Goal: Task Accomplishment & Management: Manage account settings

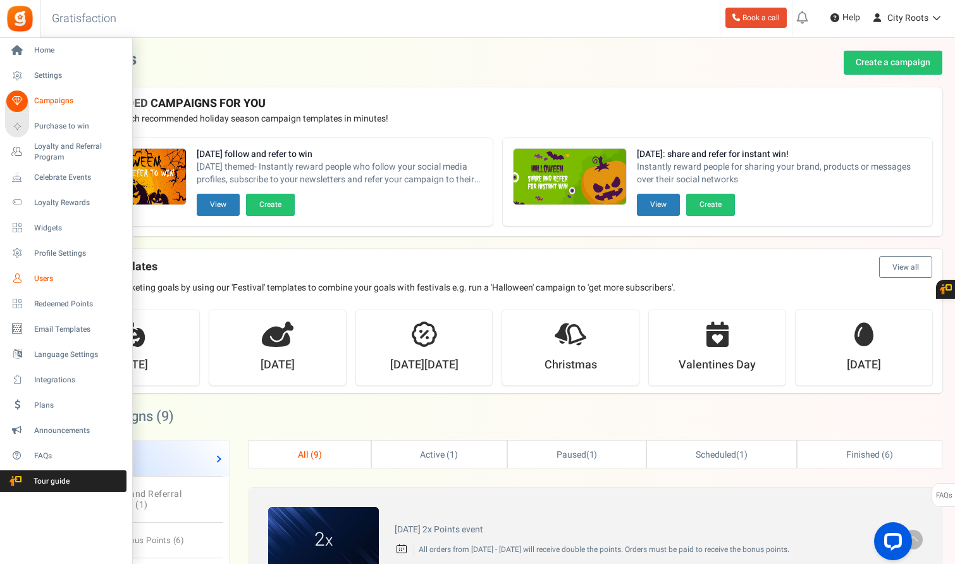
click at [30, 279] on link "Users" at bounding box center [65, 279] width 121 height 22
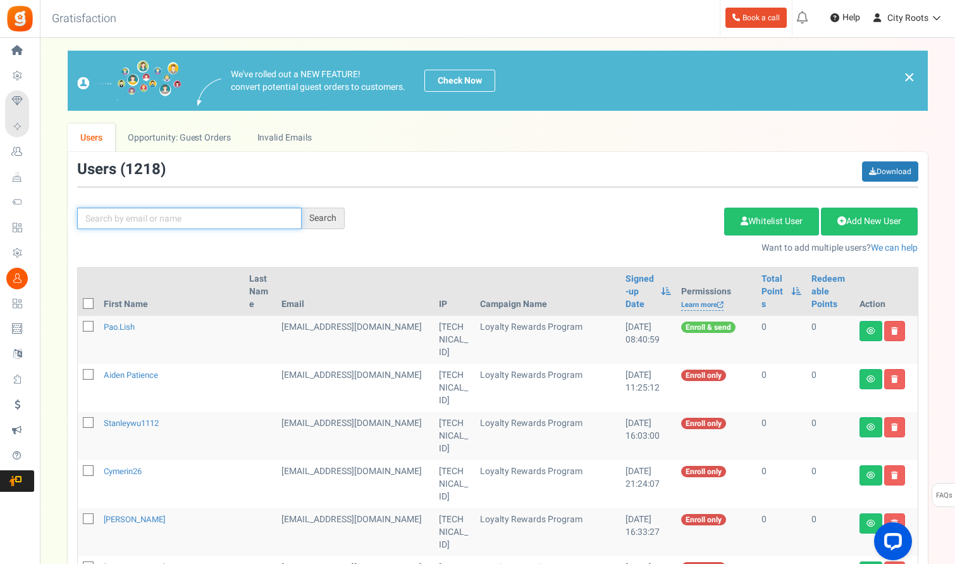
click at [157, 209] on input "text" at bounding box center [189, 219] width 225 height 22
type input "KARLA"
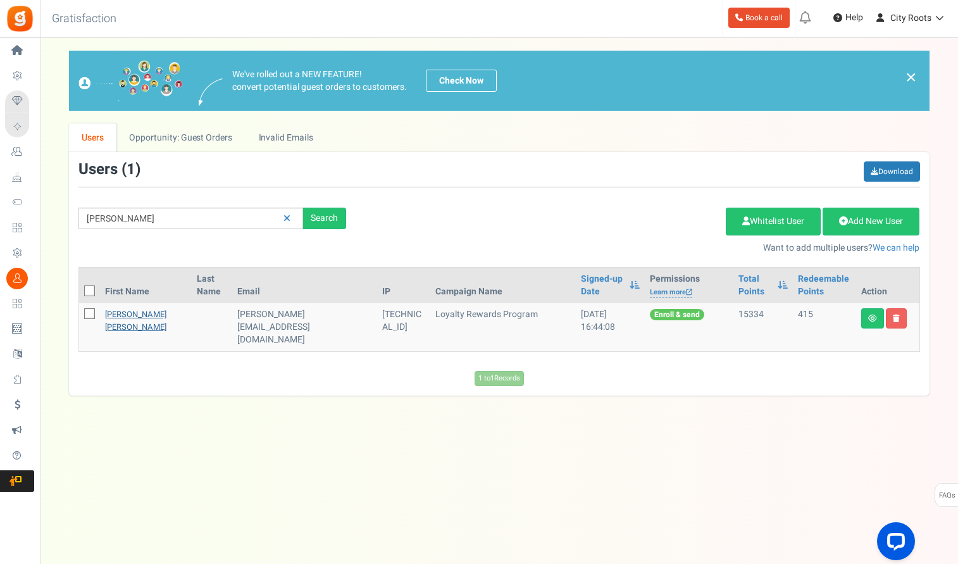
click at [127, 311] on link "Karla sue" at bounding box center [135, 320] width 61 height 25
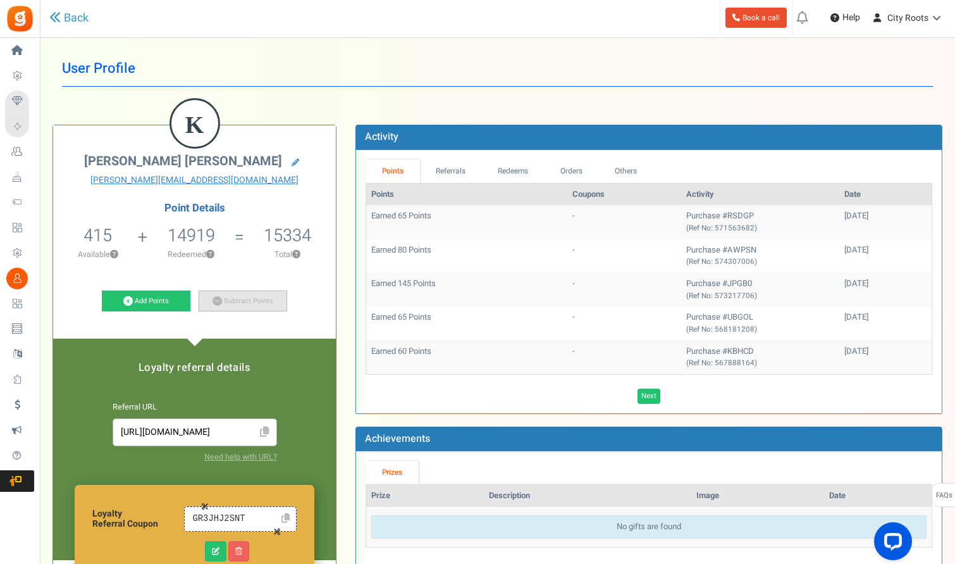
click at [248, 306] on link "Subtract Points" at bounding box center [243, 301] width 89 height 22
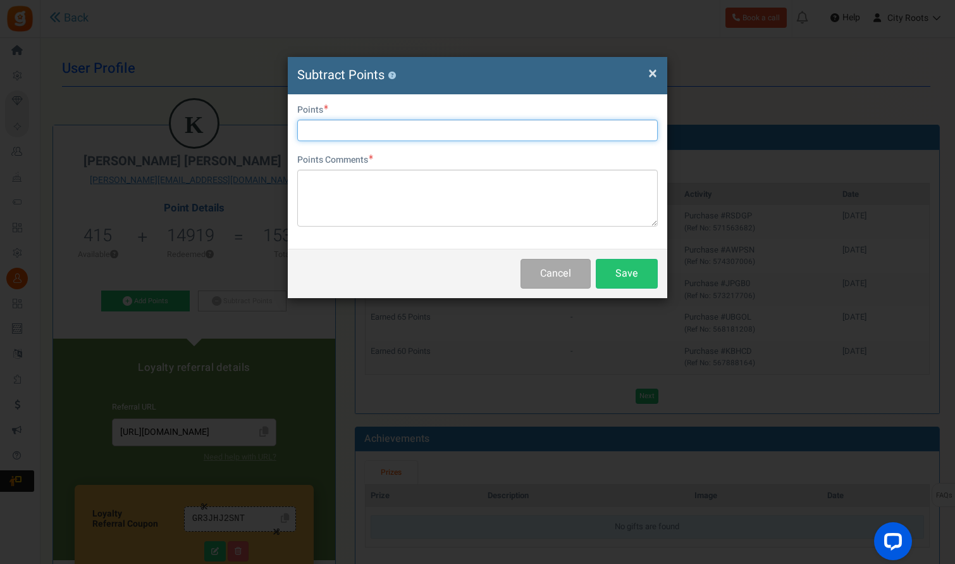
click at [386, 129] on input "text" at bounding box center [477, 131] width 361 height 22
click at [288, 133] on div "User Email karla-with-a-k@hotmail.com Points 8 Points Comments Char(s) : 0 Allo…" at bounding box center [478, 171] width 380 height 154
type input "1"
type input "400"
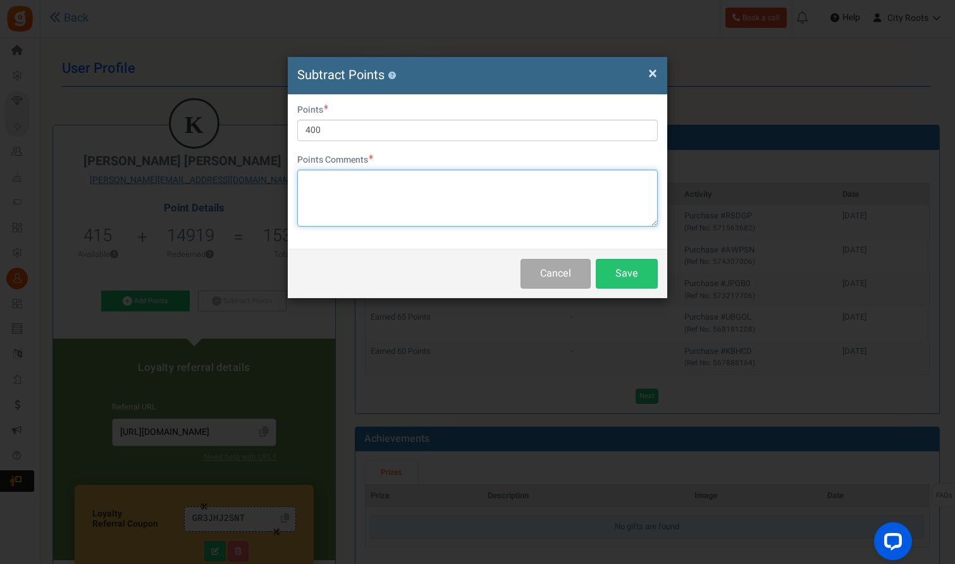
click at [348, 200] on textarea at bounding box center [477, 198] width 361 height 57
type textarea "u"
click at [390, 183] on textarea "Used for August 19th order" at bounding box center [477, 198] width 361 height 57
type textarea "Used for August 19th 2025 order"
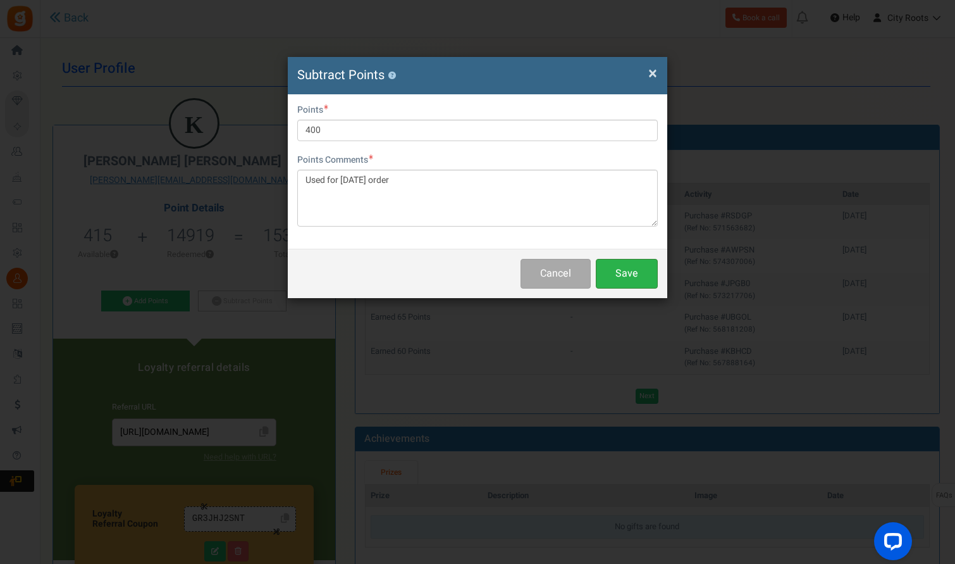
click at [612, 273] on button "Save" at bounding box center [627, 274] width 62 height 30
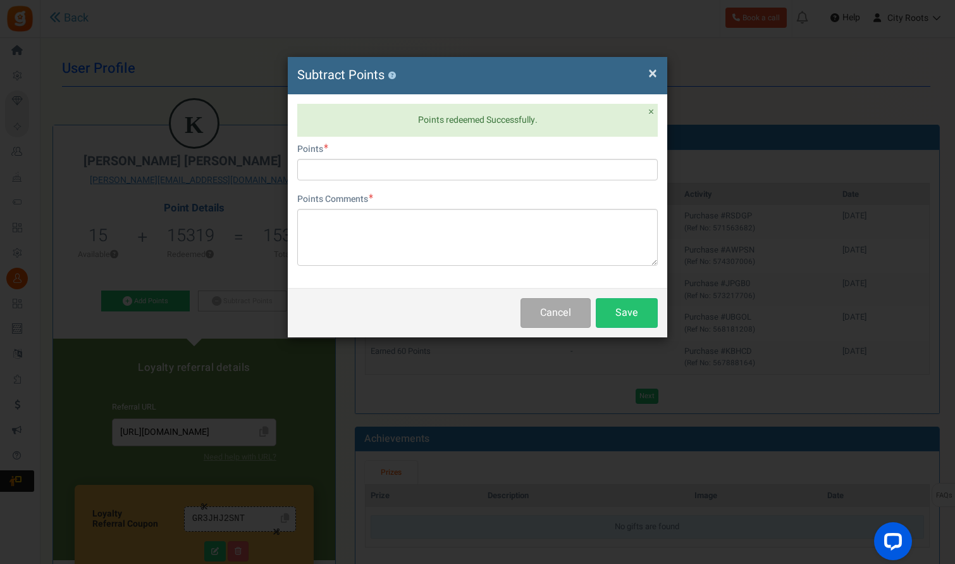
click at [245, 300] on div "× Close Subtract Points ? Points redeemed Successfully. × Close User Email karl…" at bounding box center [477, 282] width 955 height 564
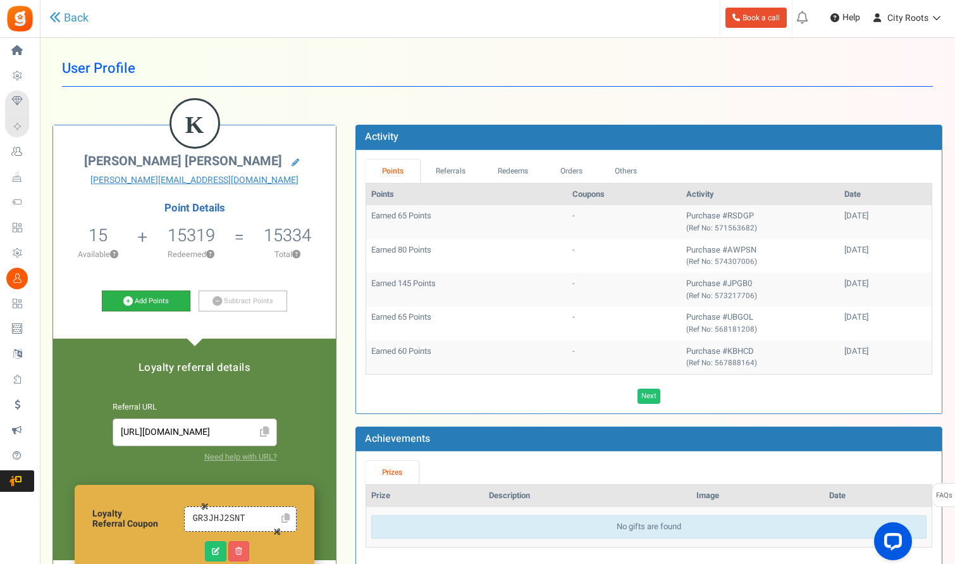
click at [177, 299] on link "Add Points" at bounding box center [146, 301] width 89 height 22
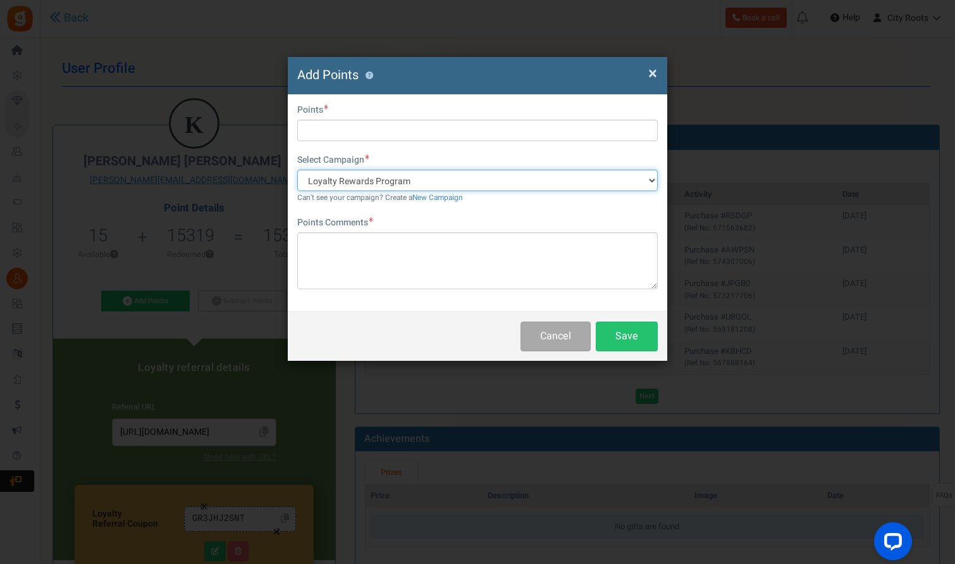
click at [513, 178] on select "Loyalty Rewards Program Share and refer for chance to win" at bounding box center [477, 181] width 361 height 22
click at [297, 170] on select "Loyalty Rewards Program Share and refer for chance to win" at bounding box center [477, 181] width 361 height 22
click at [506, 177] on select "Loyalty Rewards Program Share and refer for chance to win" at bounding box center [477, 181] width 361 height 22
select select "42895"
click at [297, 170] on select "Loyalty Rewards Program Share and refer for chance to win" at bounding box center [477, 181] width 361 height 22
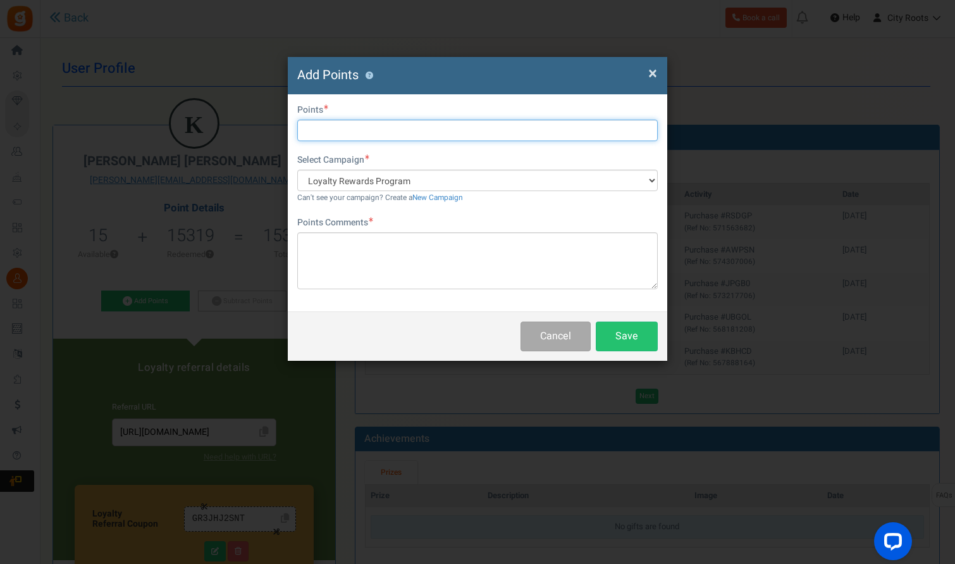
click at [490, 134] on input "text" at bounding box center [477, 131] width 361 height 22
type input "200"
click at [617, 328] on button "Save" at bounding box center [627, 336] width 62 height 30
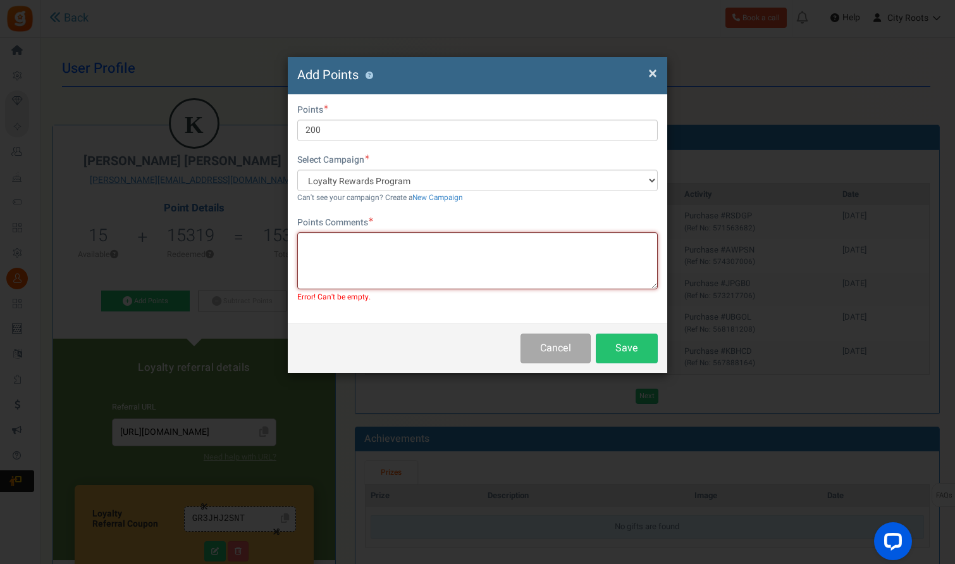
click at [492, 248] on textarea at bounding box center [477, 260] width 361 height 57
type textarea "Approved by D"
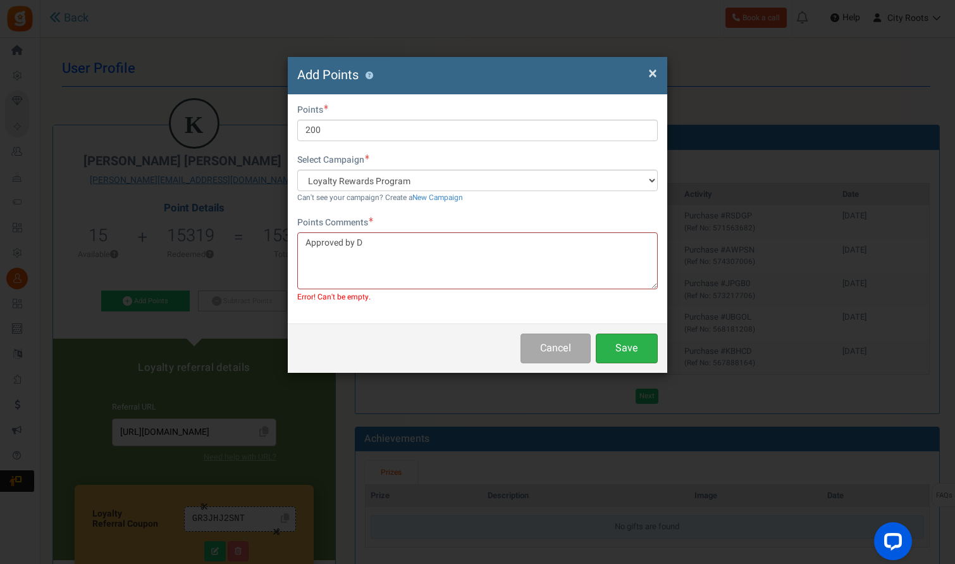
click at [618, 356] on button "Save" at bounding box center [627, 348] width 62 height 30
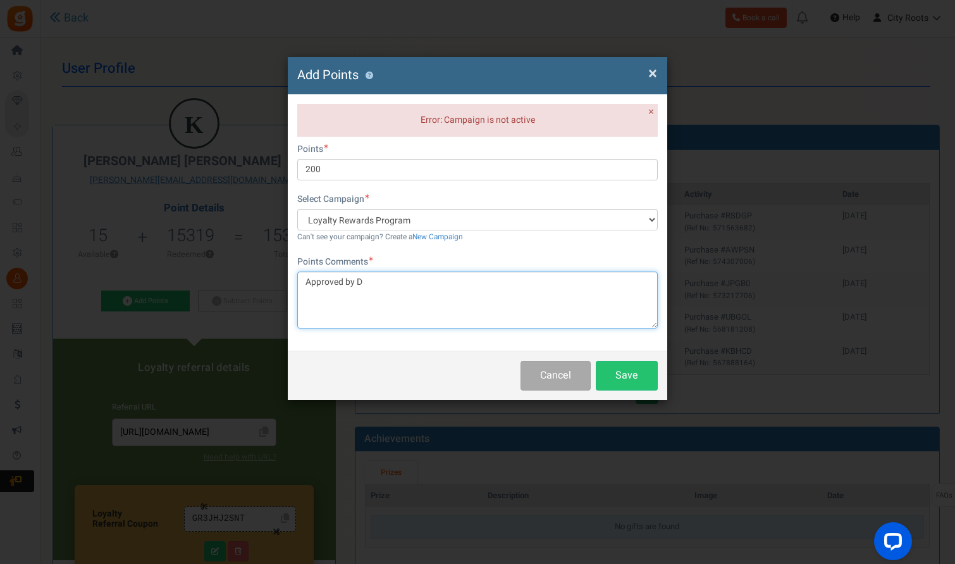
click at [490, 276] on textarea "Approved by D" at bounding box center [477, 299] width 361 height 57
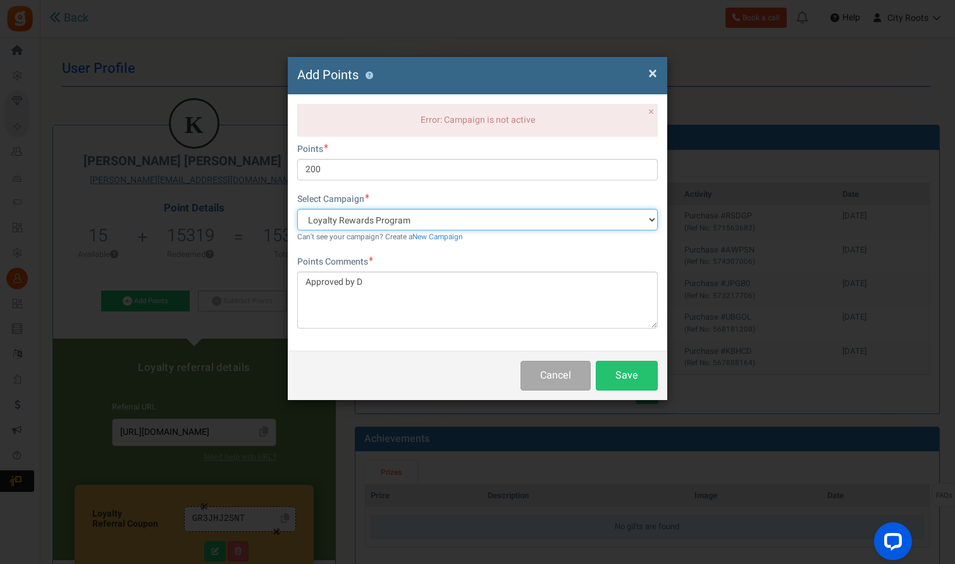
click at [508, 223] on select "Loyalty Rewards Program Share and refer for chance to win" at bounding box center [477, 220] width 361 height 22
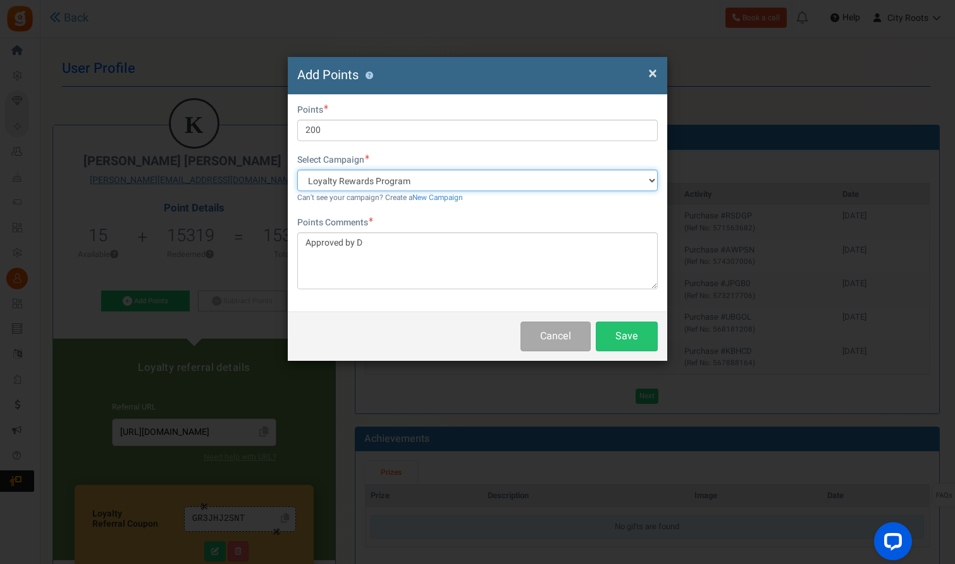
click at [297, 170] on select "Loyalty Rewards Program Share and refer for chance to win" at bounding box center [477, 181] width 361 height 22
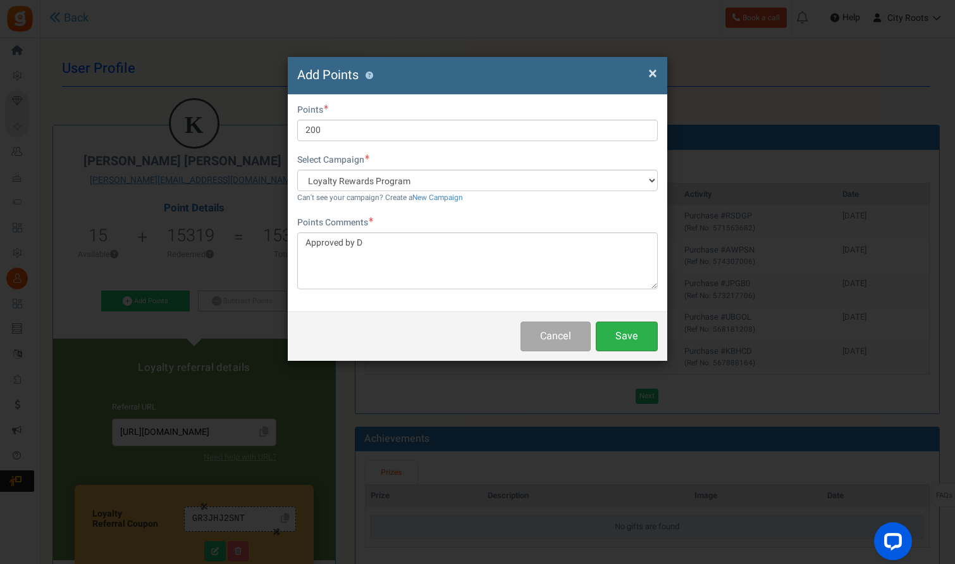
click at [622, 332] on button "Save" at bounding box center [627, 336] width 62 height 30
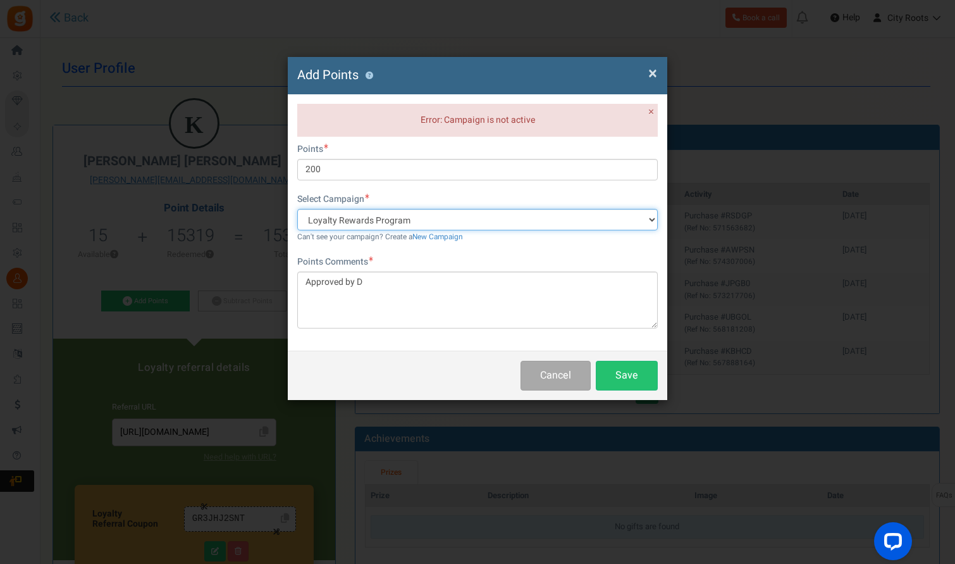
click at [504, 209] on select "Loyalty Rewards Program Share and refer for chance to win" at bounding box center [477, 220] width 361 height 22
select select "56268"
click at [297, 209] on select "Loyalty Rewards Program Share and refer for chance to win" at bounding box center [477, 220] width 361 height 22
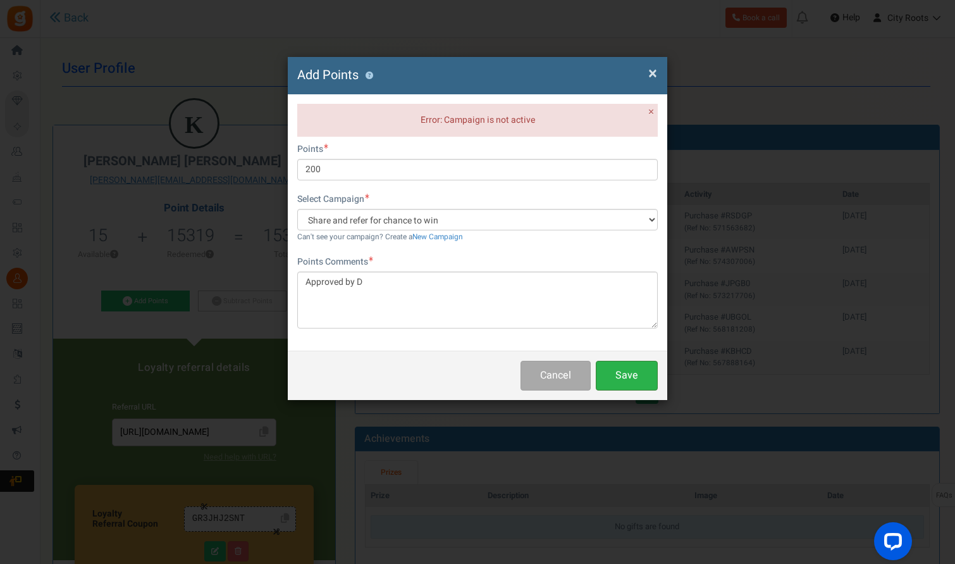
click at [619, 367] on button "Save" at bounding box center [627, 376] width 62 height 30
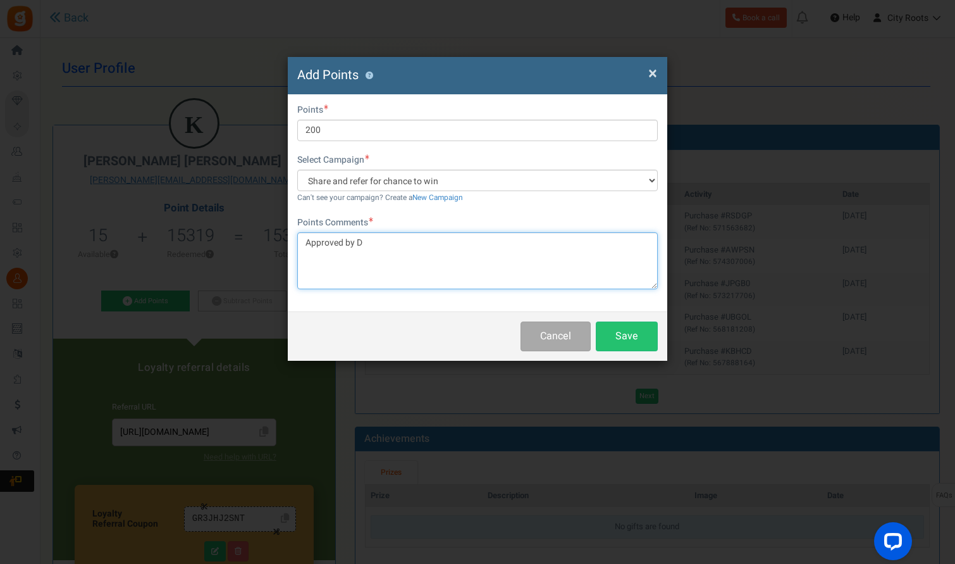
drag, startPoint x: 461, startPoint y: 249, endPoint x: 324, endPoint y: 242, distance: 137.5
click at [324, 242] on textarea "Approved by D" at bounding box center [477, 260] width 361 height 57
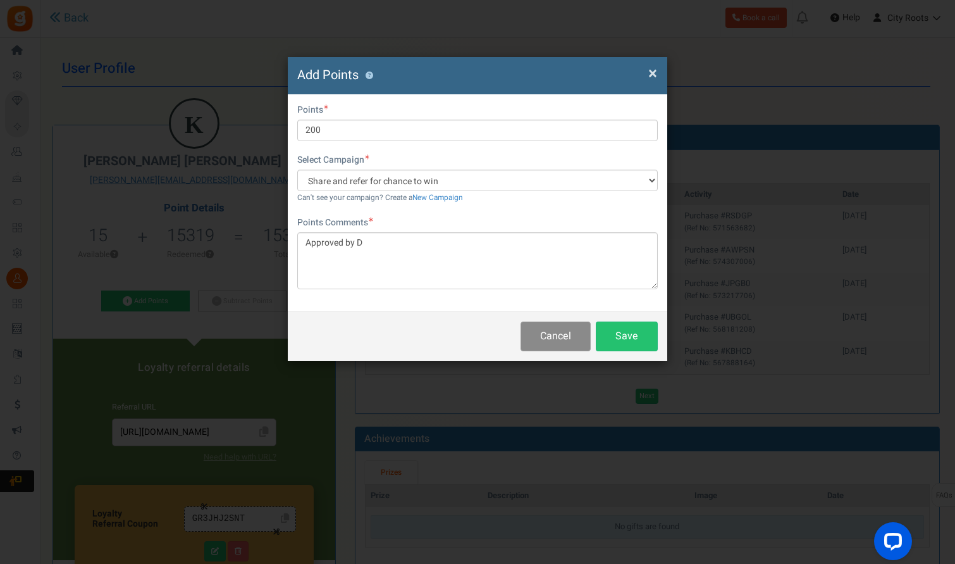
click at [562, 335] on button "Cancel" at bounding box center [556, 336] width 70 height 30
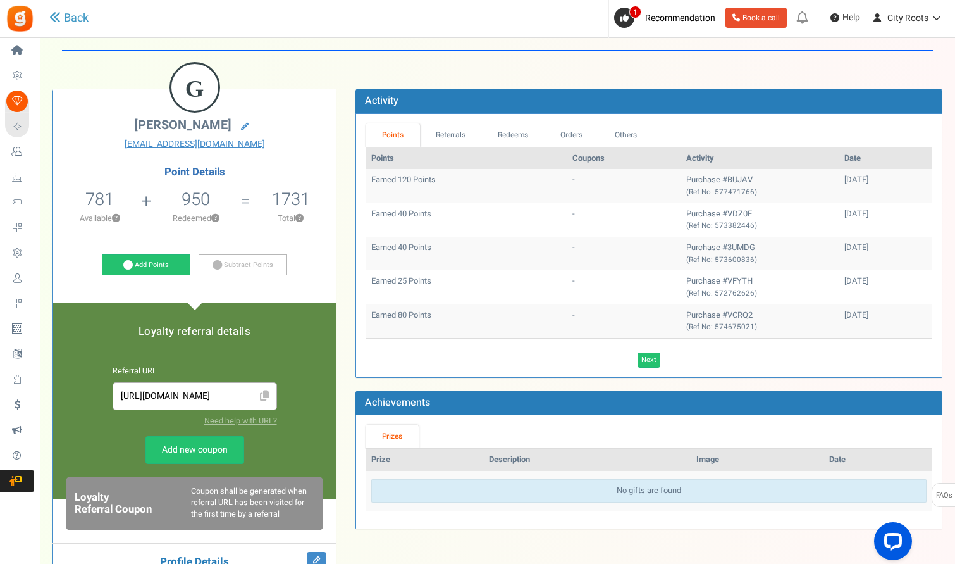
scroll to position [36, 0]
click at [78, 20] on link "Back" at bounding box center [68, 18] width 39 height 16
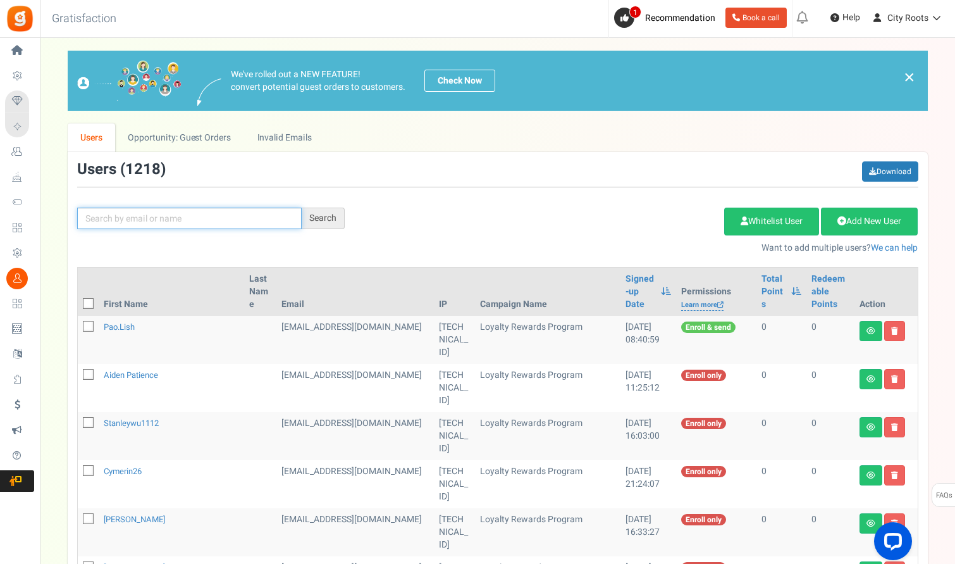
click at [216, 220] on input "text" at bounding box center [189, 219] width 225 height 22
type input "GIULIA"
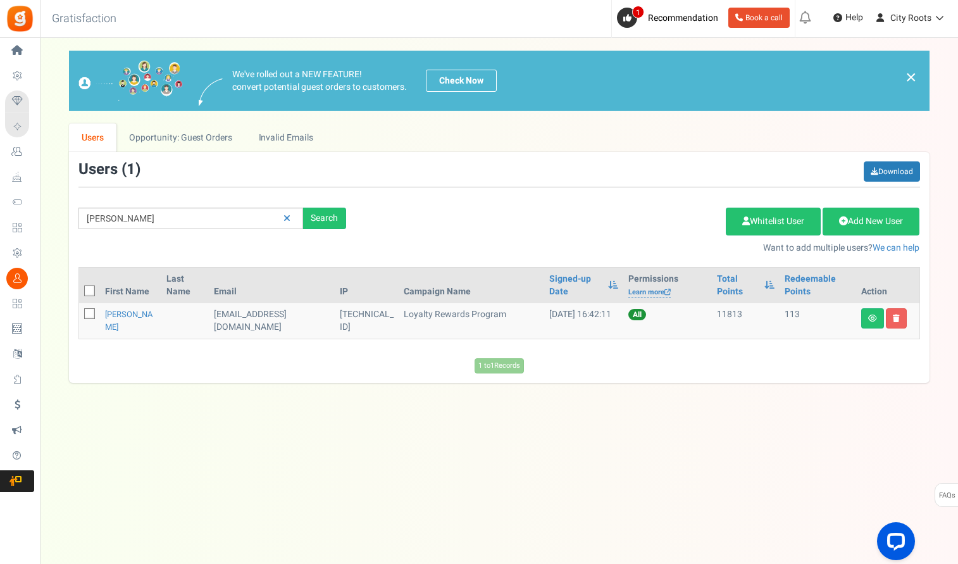
click at [128, 318] on td "[PERSON_NAME]" at bounding box center [130, 320] width 61 height 35
click at [124, 319] on link "[PERSON_NAME]" at bounding box center [129, 320] width 48 height 25
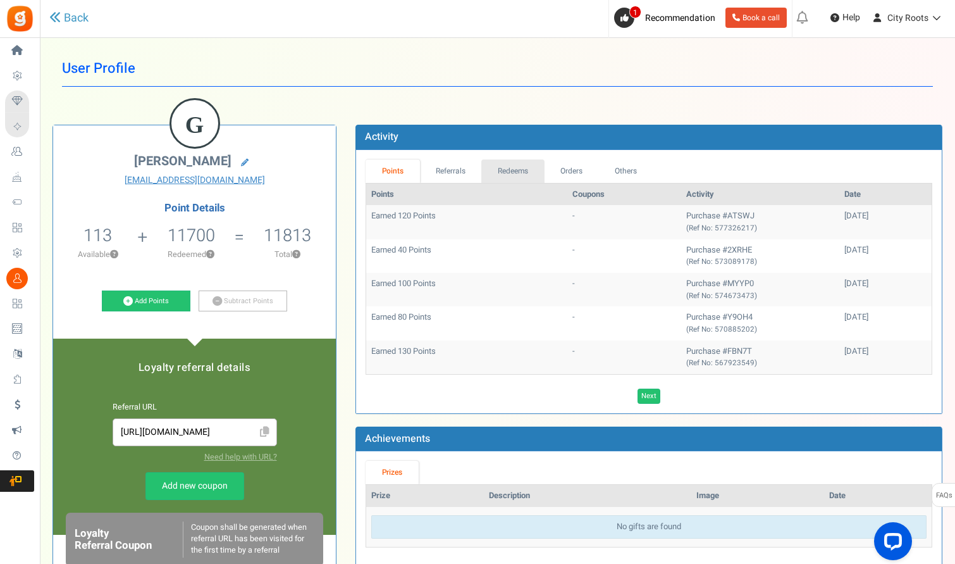
click at [504, 169] on link "Redeems" at bounding box center [512, 170] width 63 height 23
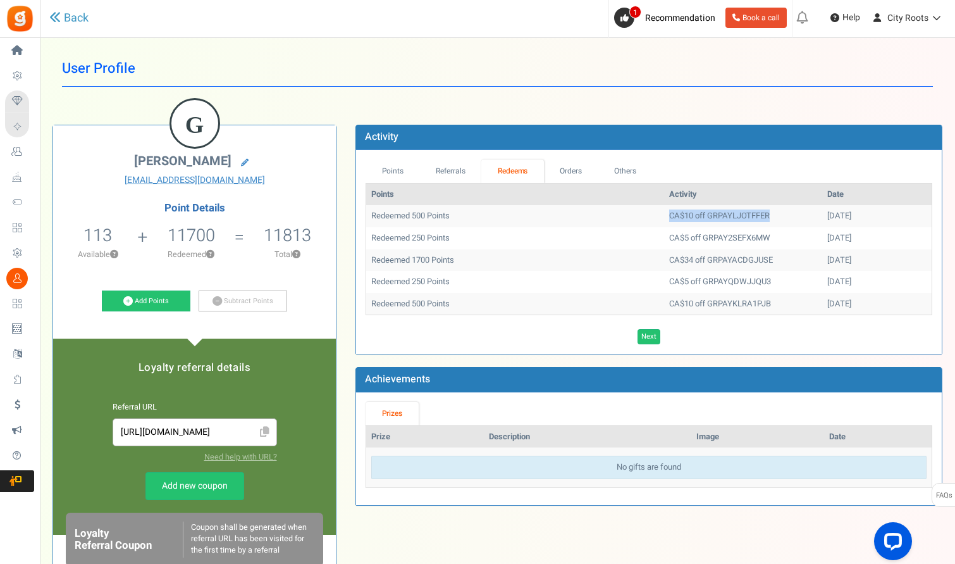
drag, startPoint x: 629, startPoint y: 216, endPoint x: 740, endPoint y: 214, distance: 111.4
click at [740, 214] on td "CA$10 off GRPAYLJOTFFER" at bounding box center [743, 216] width 158 height 22
click at [746, 214] on td "CA$10 off GRPAYLJOTFFER" at bounding box center [743, 216] width 158 height 22
click at [71, 17] on link "Back" at bounding box center [68, 18] width 39 height 16
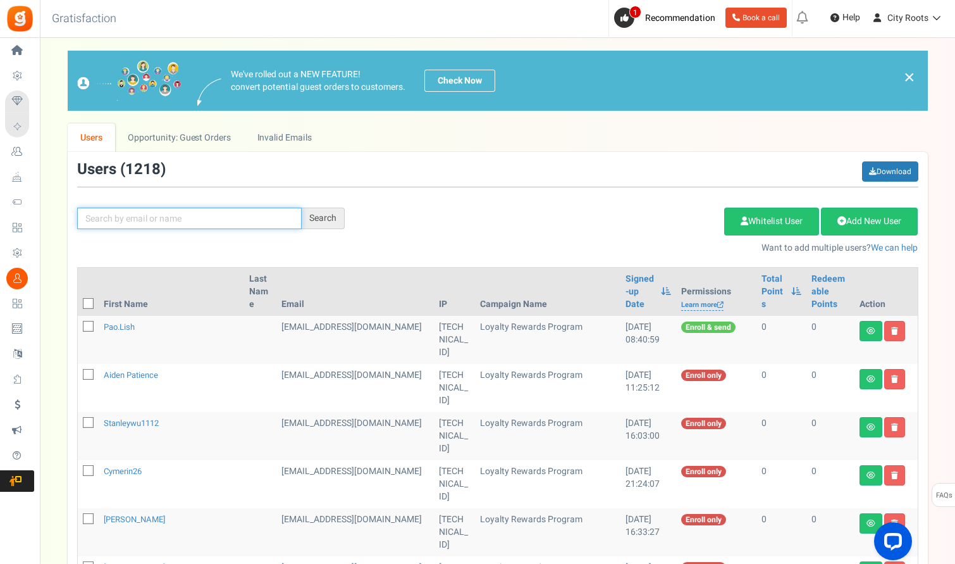
click at [211, 224] on input "text" at bounding box center [189, 219] width 225 height 22
type input "garv"
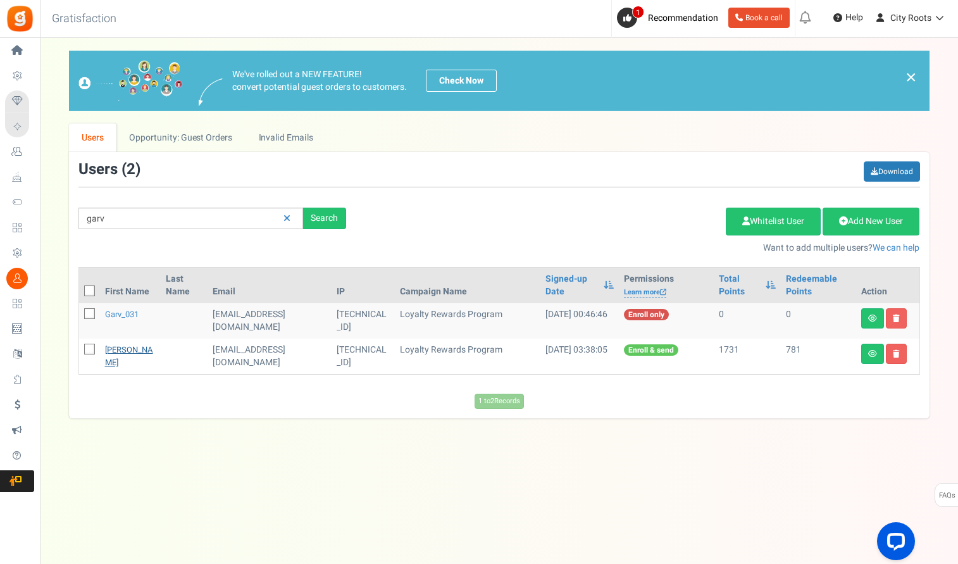
click at [131, 362] on link "[PERSON_NAME]" at bounding box center [129, 356] width 48 height 25
